Goal: Book appointment/travel/reservation

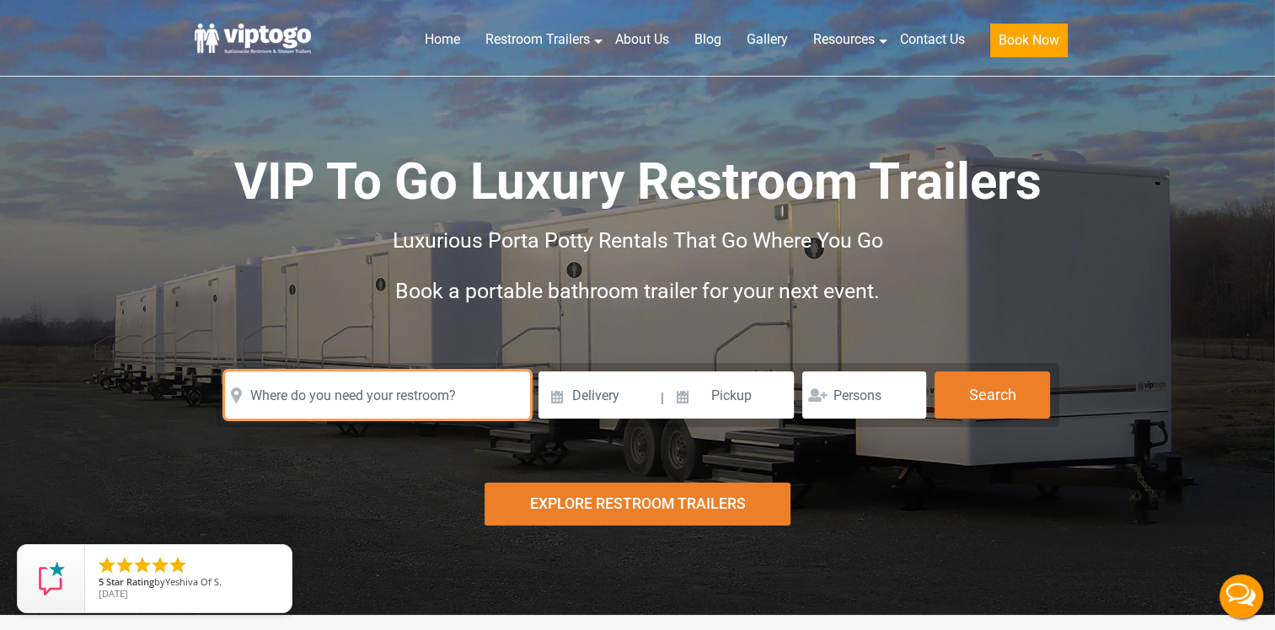
click at [281, 404] on input "text" at bounding box center [377, 395] width 305 height 47
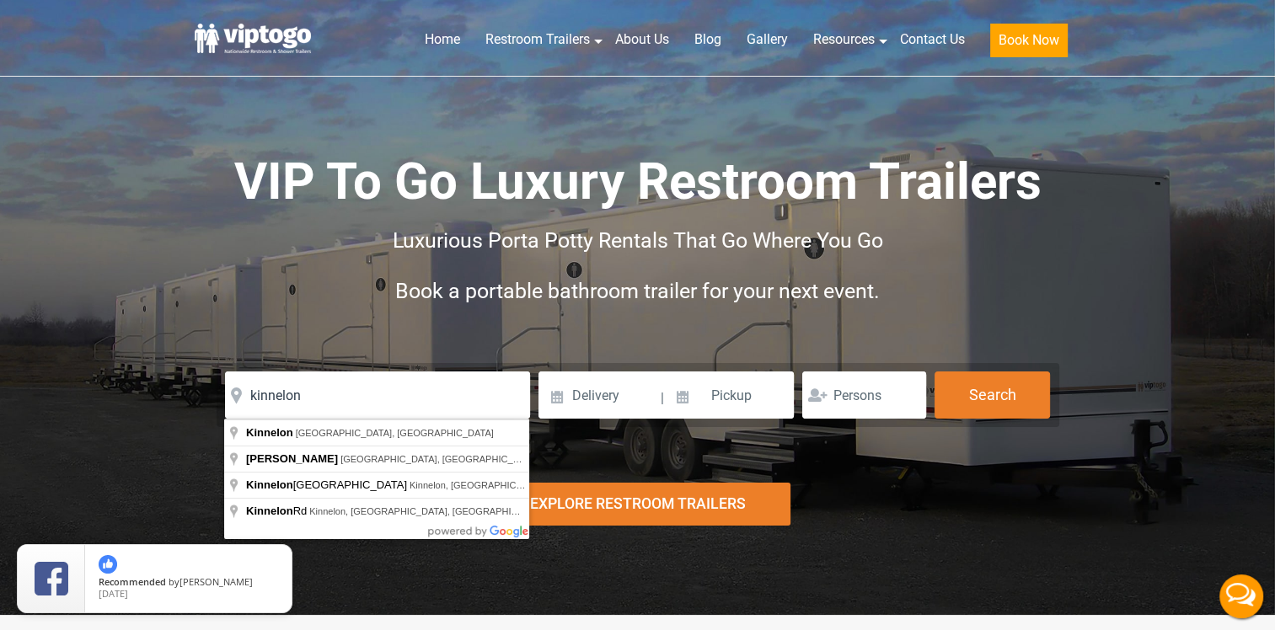
type input "Kinnelon, [GEOGRAPHIC_DATA], [GEOGRAPHIC_DATA]"
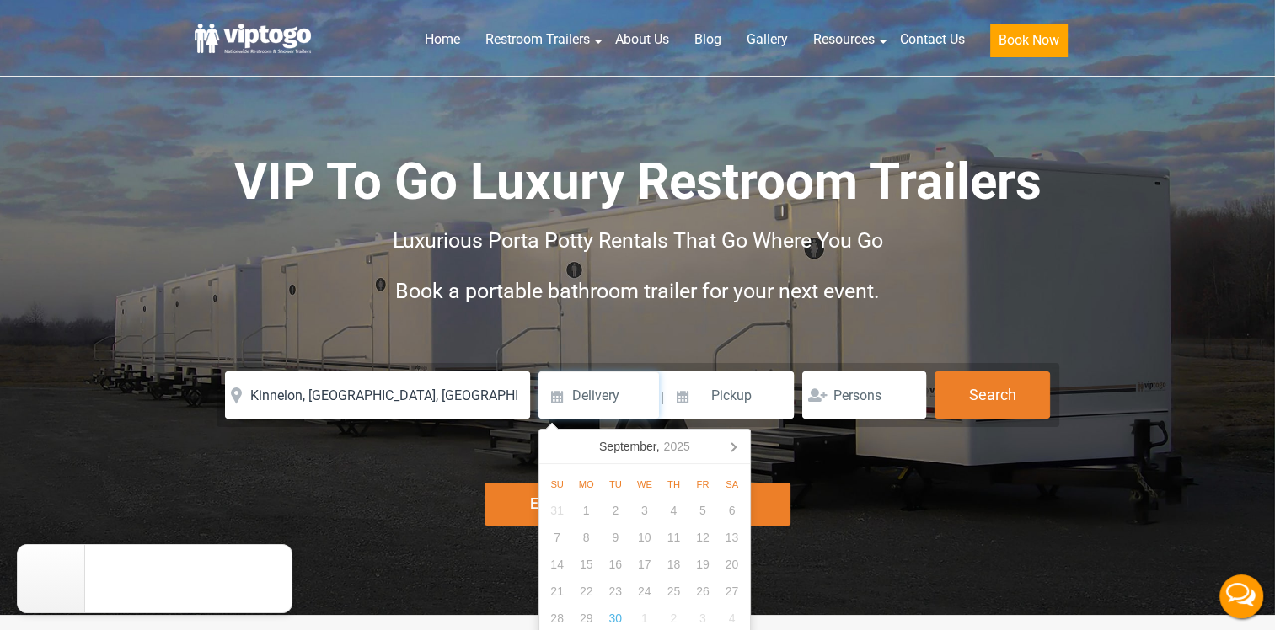
drag, startPoint x: 563, startPoint y: 393, endPoint x: 580, endPoint y: 399, distance: 18.7
click at [563, 393] on input at bounding box center [598, 395] width 120 height 47
type input "[DATE]"
click at [718, 406] on input at bounding box center [730, 395] width 128 height 47
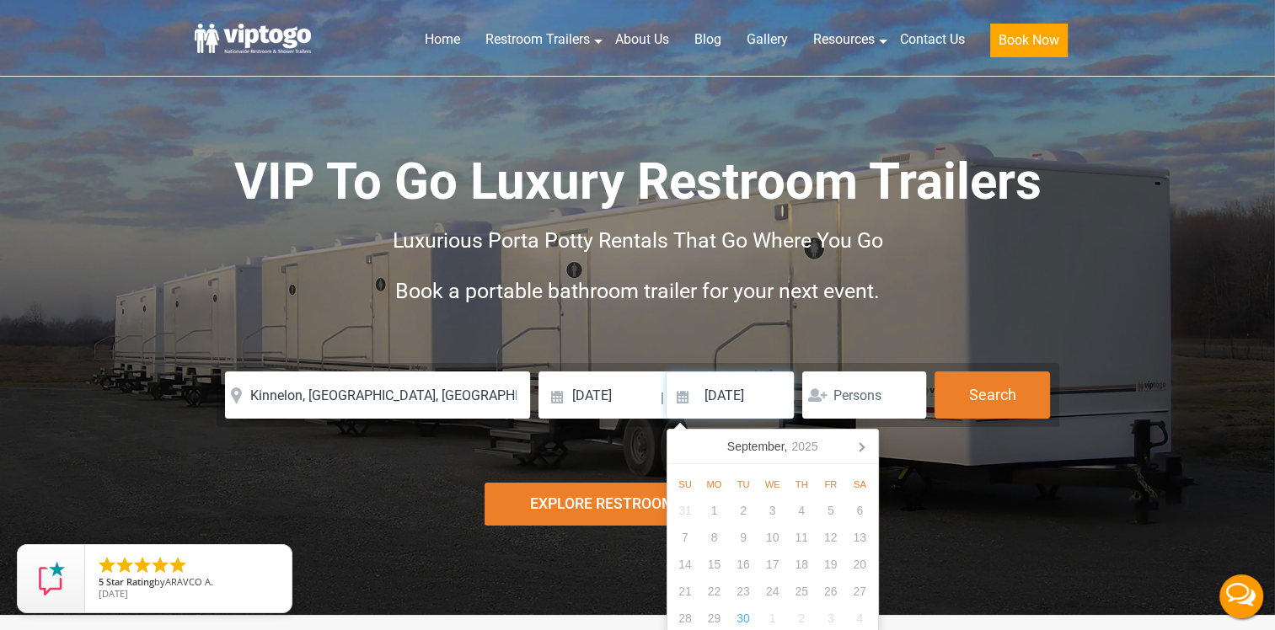
type input "[DATE]"
click at [845, 401] on input "number" at bounding box center [864, 395] width 124 height 47
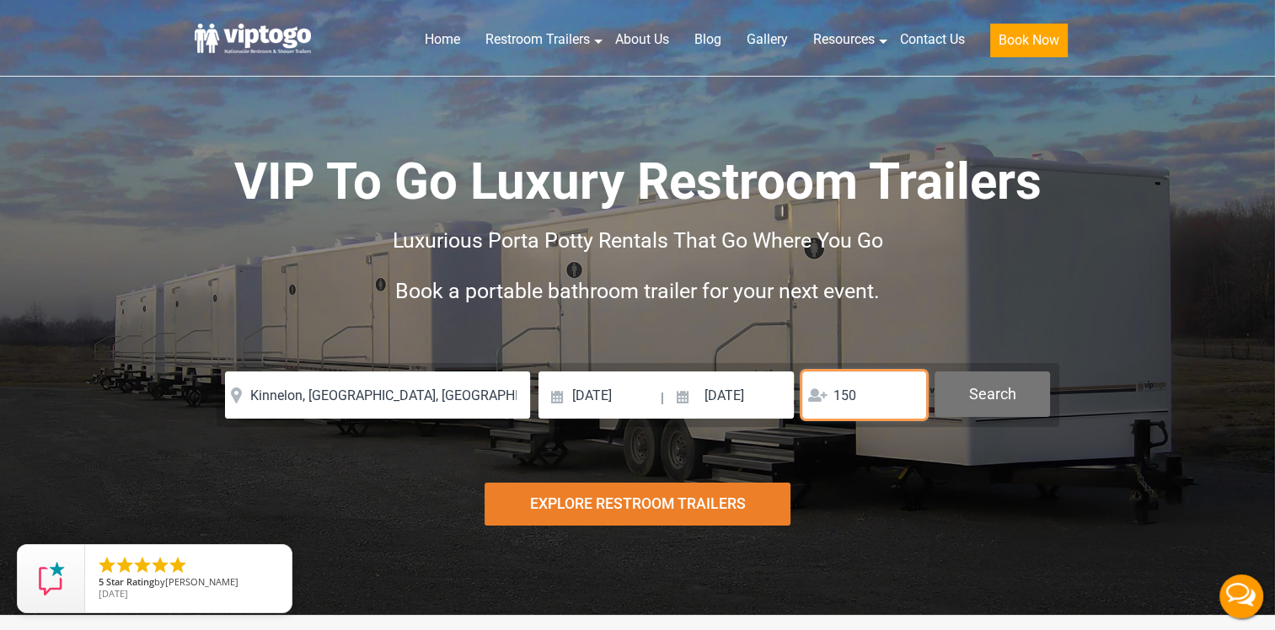
type input "150"
click at [1002, 389] on button "Search" at bounding box center [991, 394] width 115 height 45
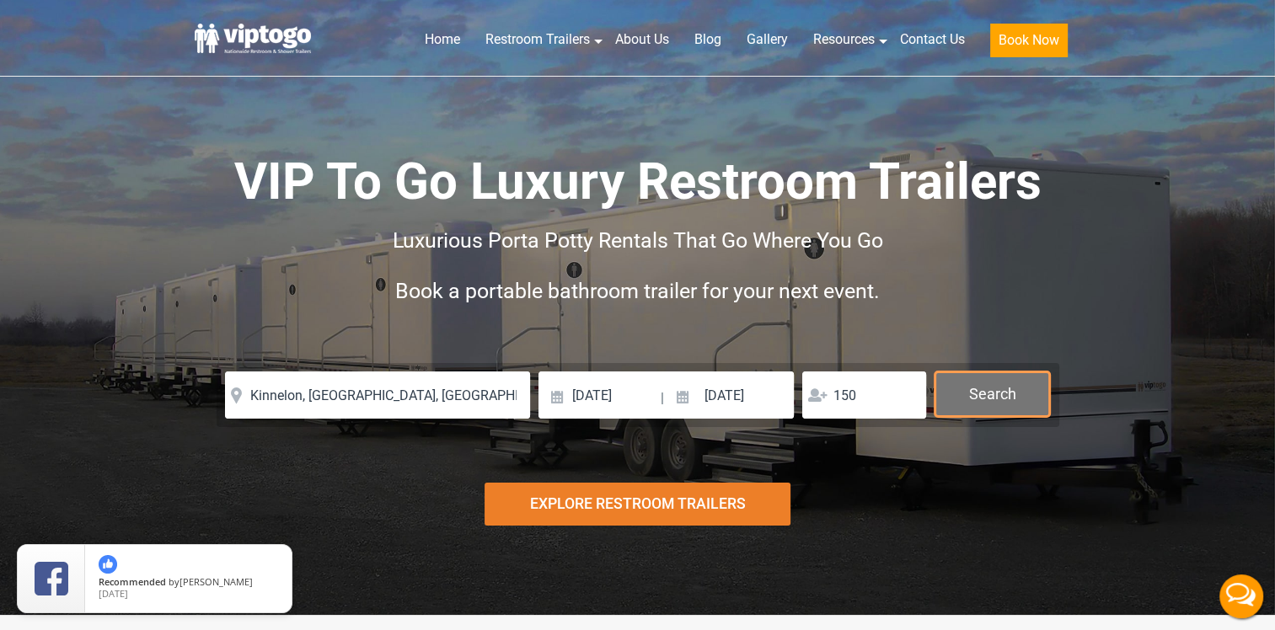
click at [994, 392] on button "Search" at bounding box center [991, 394] width 115 height 45
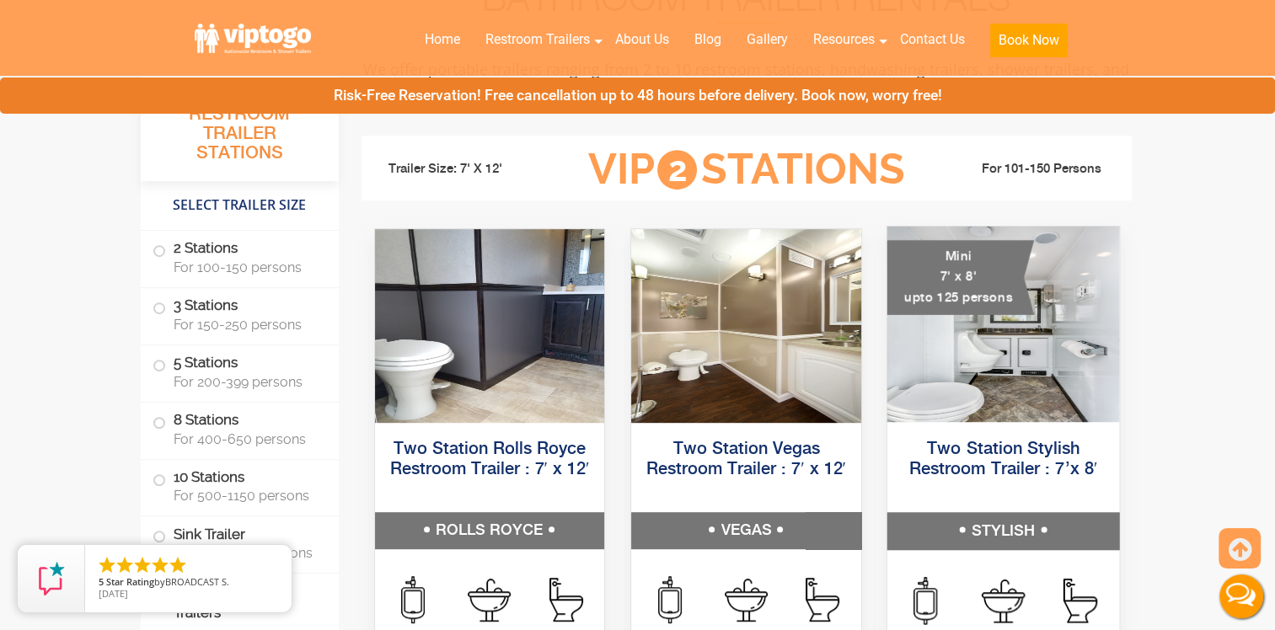
scroll to position [758, 0]
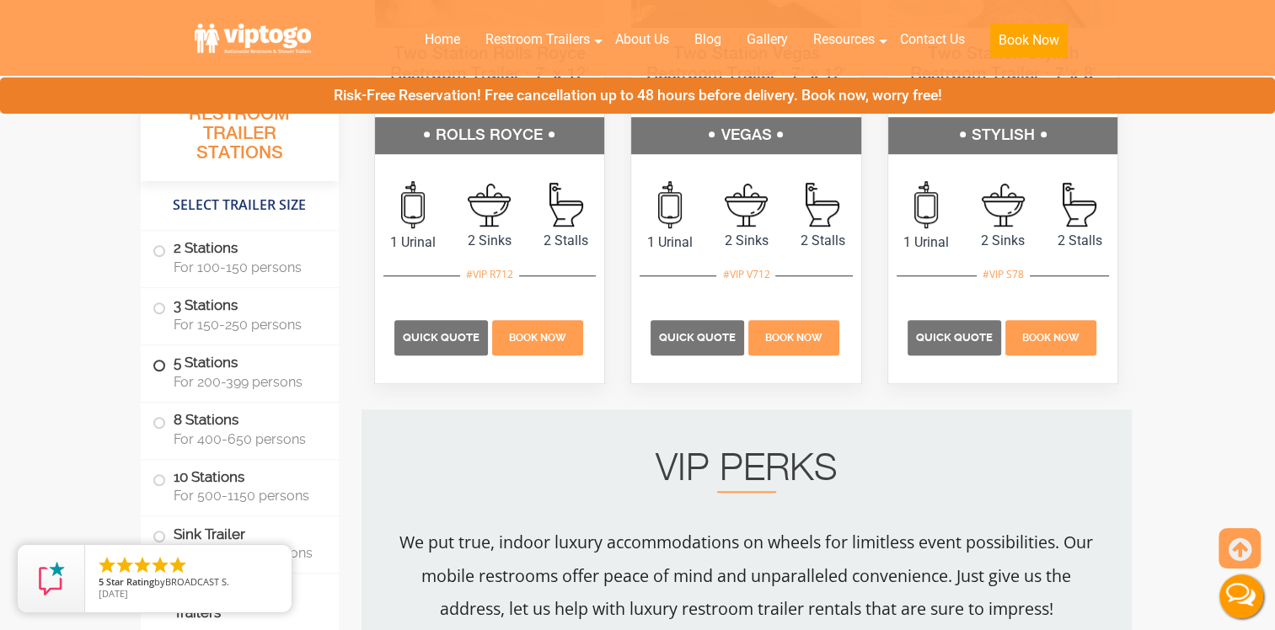
click at [206, 396] on label "5 Stations For 200-399 persons" at bounding box center [239, 371] width 174 height 52
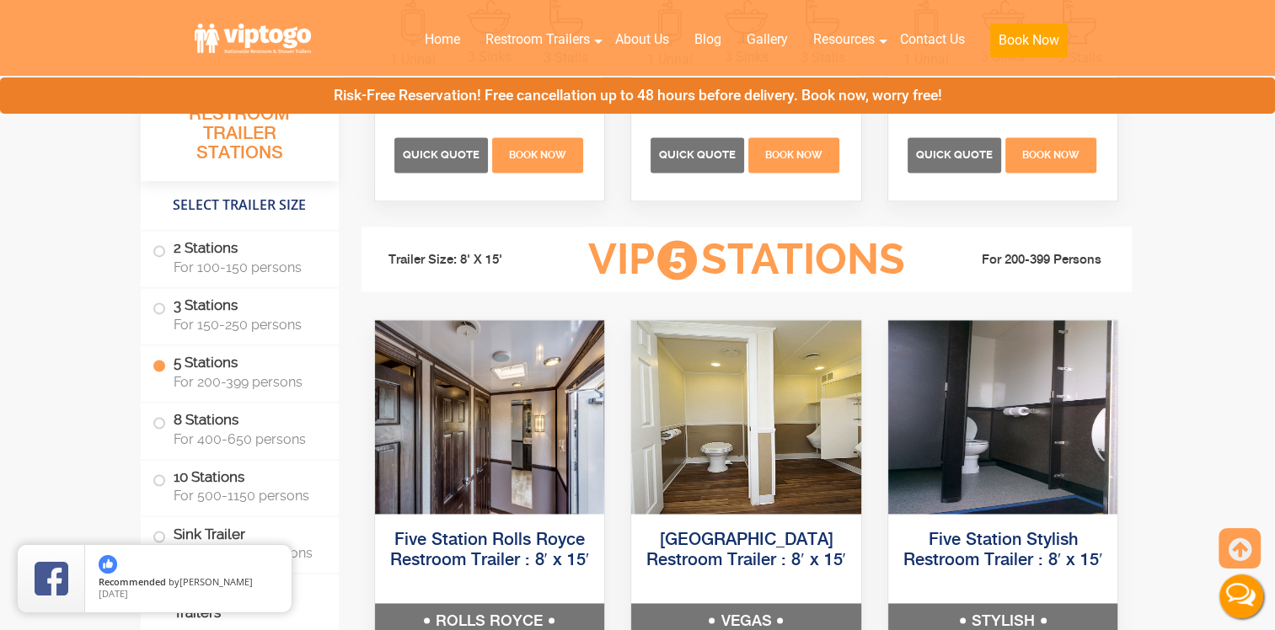
scroll to position [2379, 0]
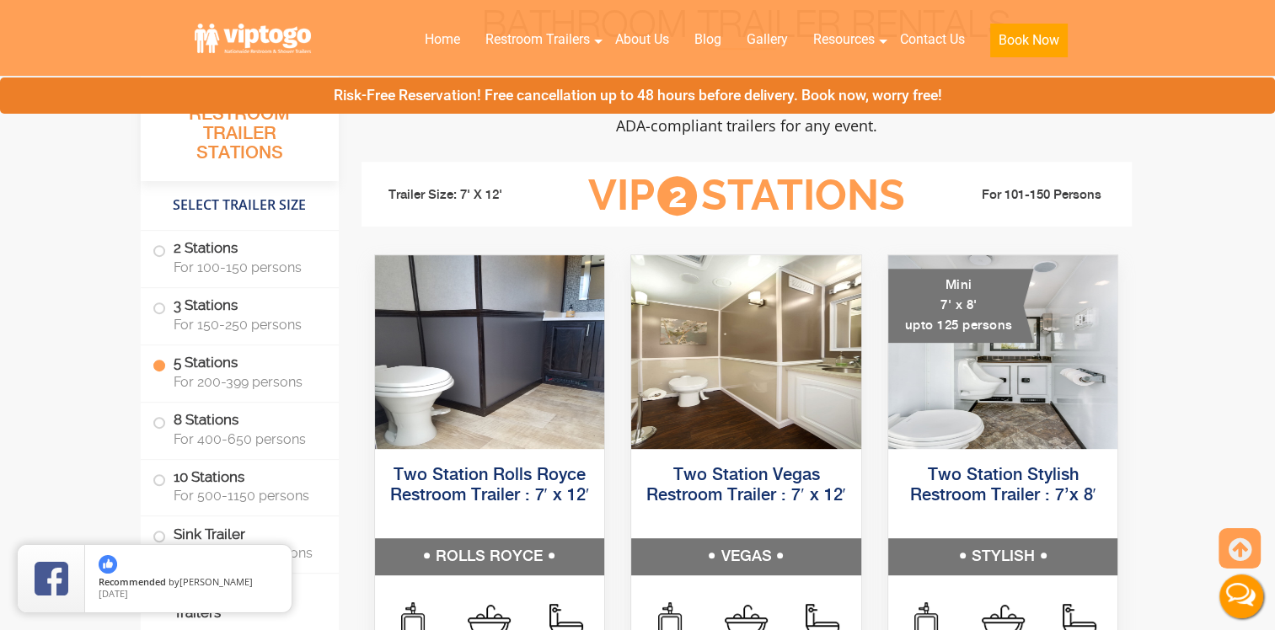
scroll to position [758, 0]
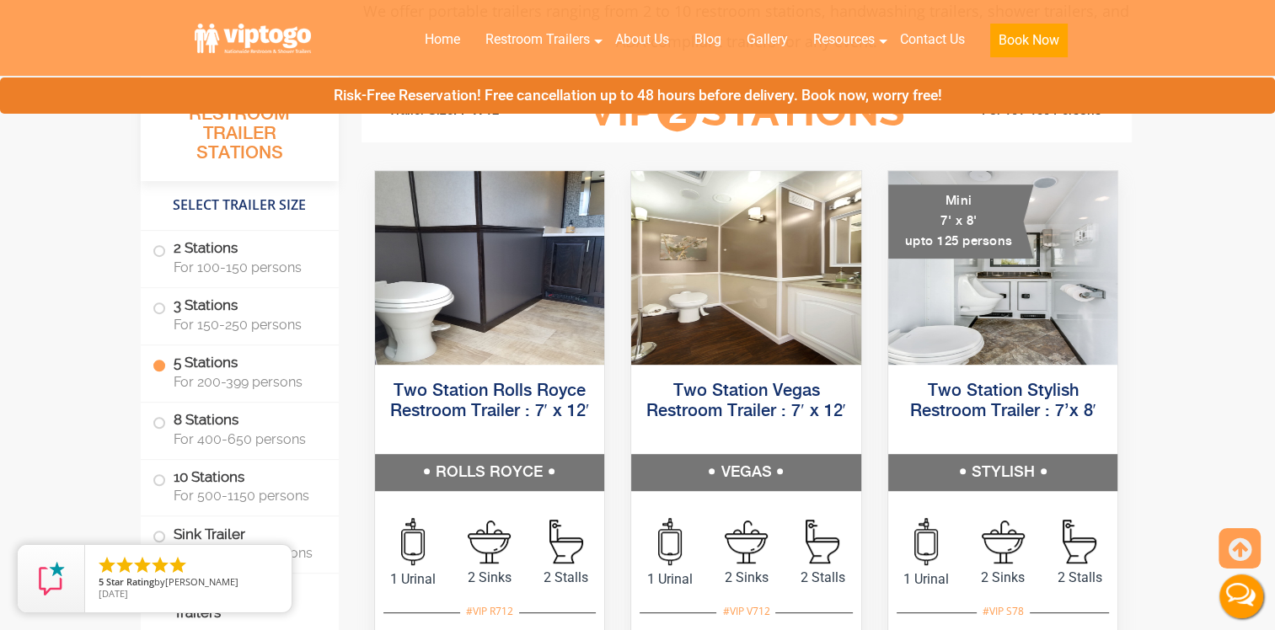
click at [148, 249] on li "2 Stations For 100-150 persons" at bounding box center [240, 259] width 198 height 57
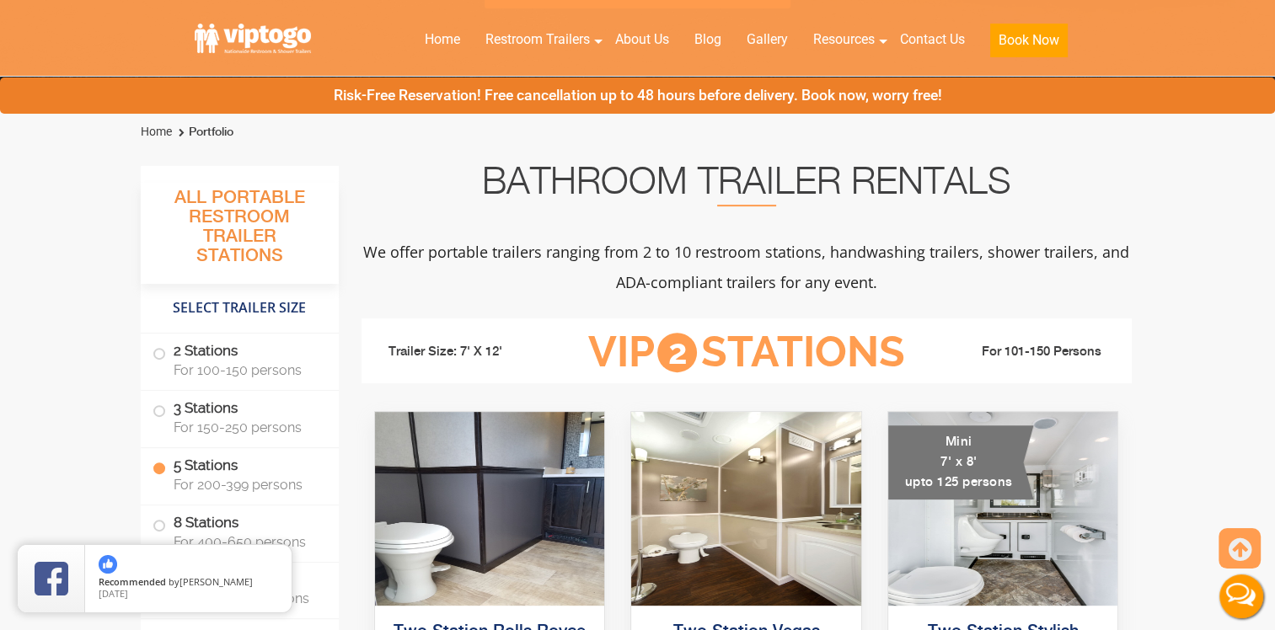
scroll to position [506, 0]
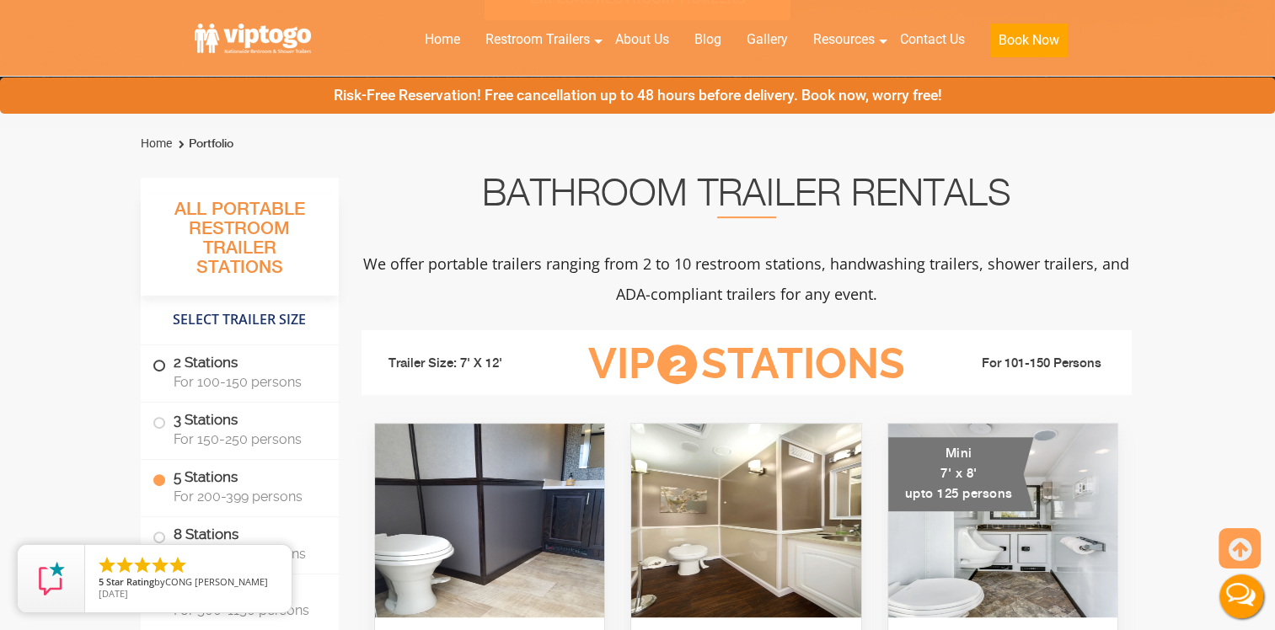
click at [156, 365] on span at bounding box center [159, 365] width 7 height 7
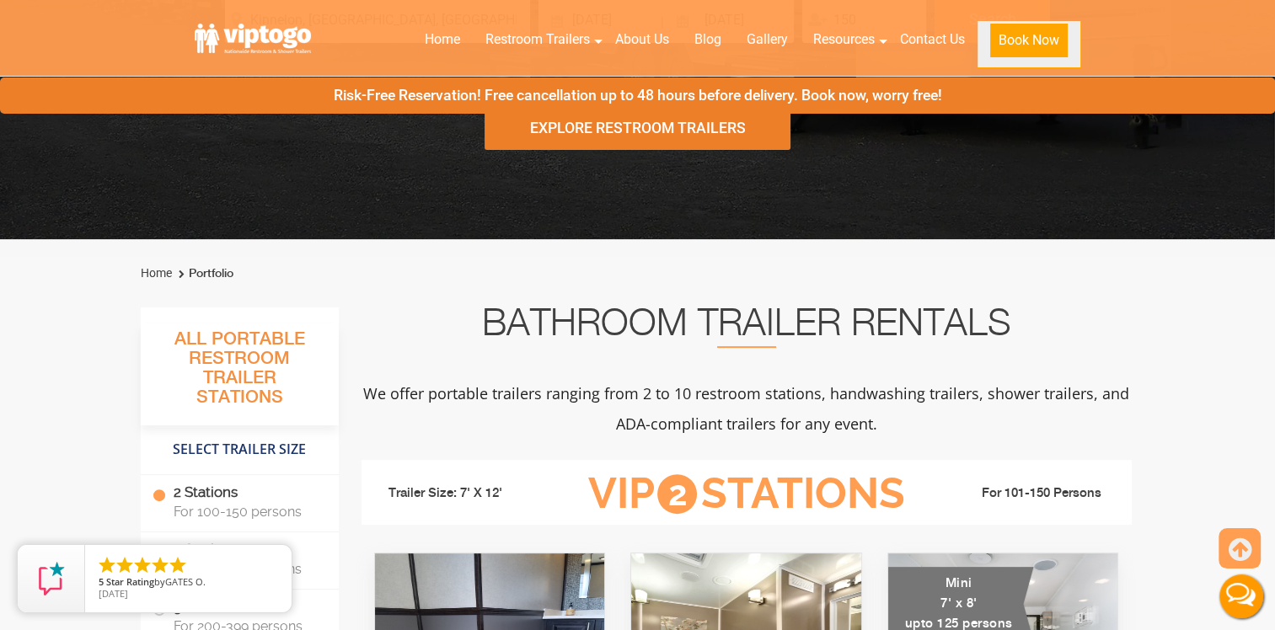
scroll to position [347, 0]
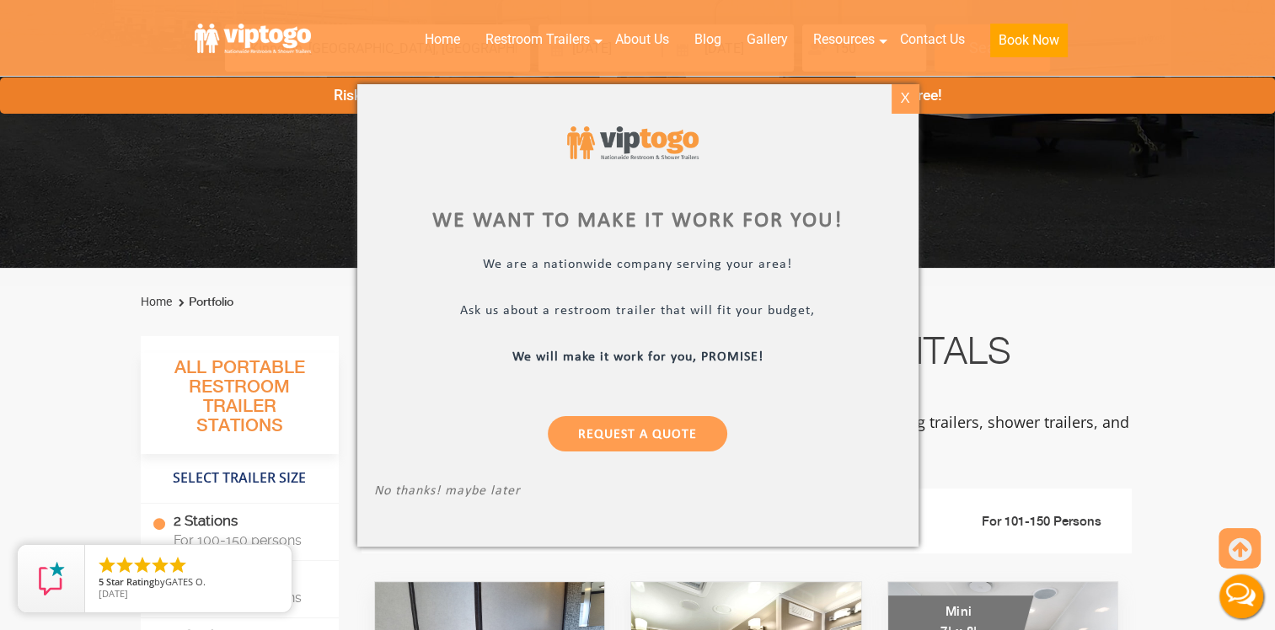
click at [912, 98] on div "X" at bounding box center [904, 98] width 26 height 29
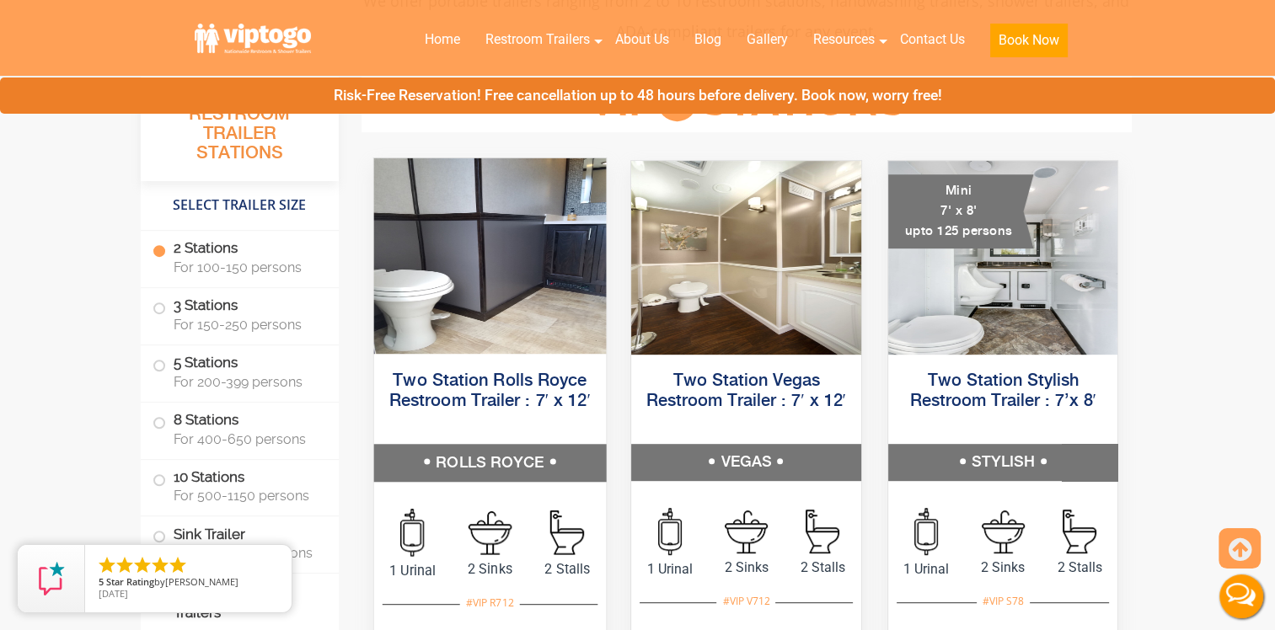
scroll to position [937, 0]
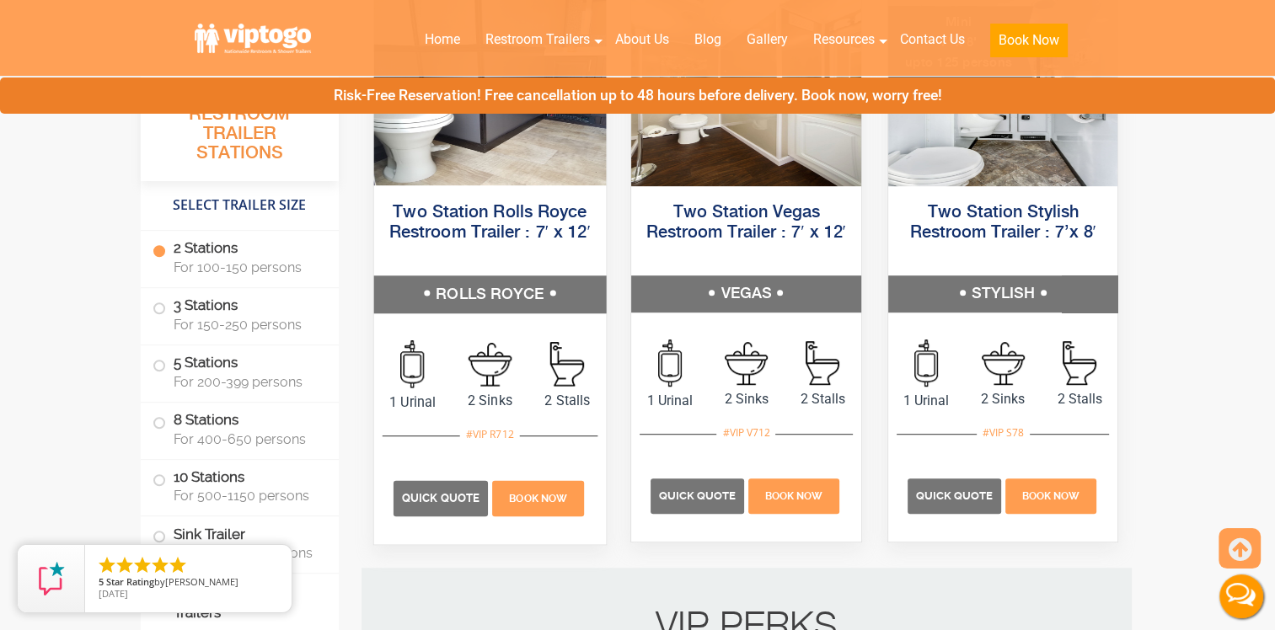
click at [448, 188] on div "Two Station Rolls Royce Restroom Trailer : 7′ x 12′ ROLLS ROYCE" at bounding box center [490, 256] width 258 height 140
click at [460, 500] on span "Quick Quote" at bounding box center [441, 498] width 78 height 13
